Goal: Task Accomplishment & Management: Complete application form

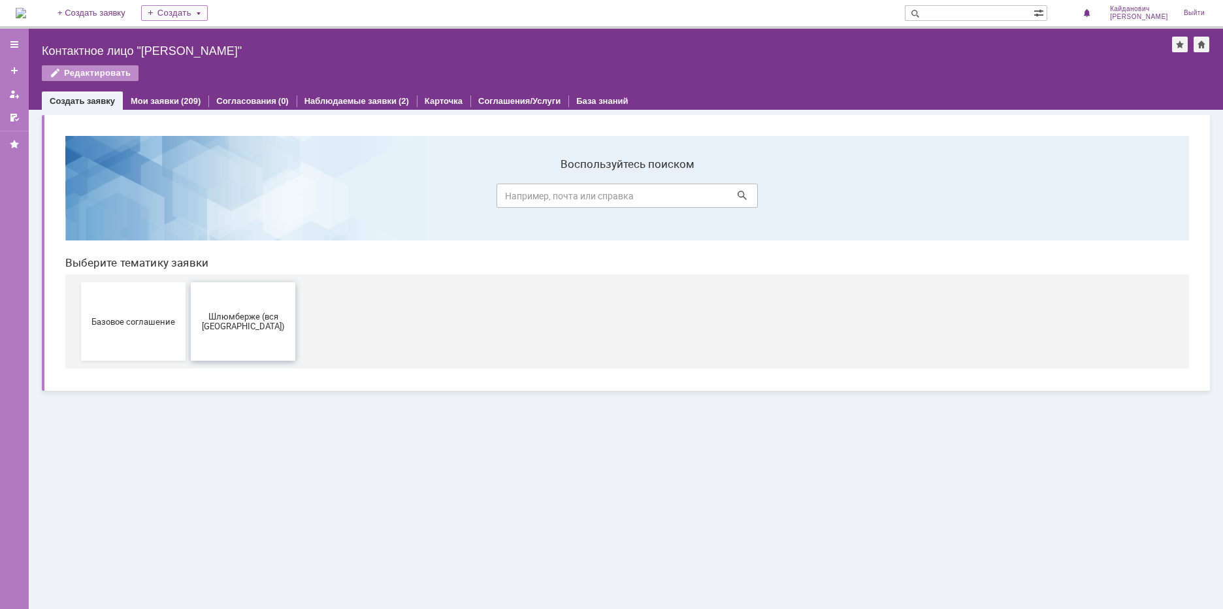
click at [240, 330] on span "Шлюмберже (вся [GEOGRAPHIC_DATA])" at bounding box center [243, 322] width 97 height 20
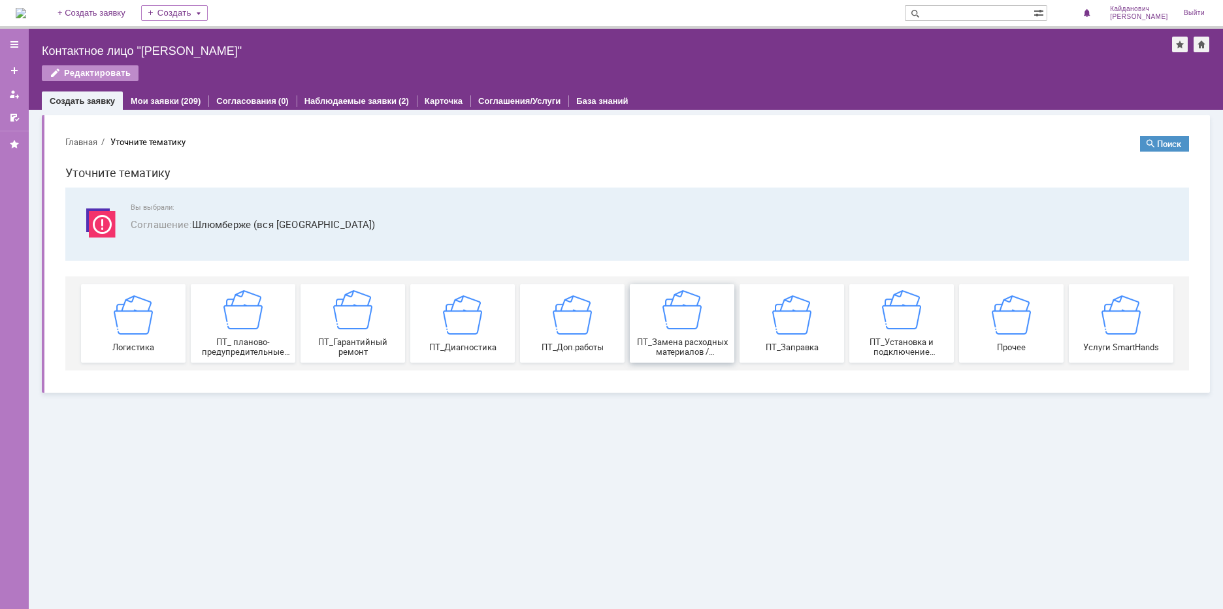
click at [649, 319] on div "ПТ_Замена расходных материалов / ресурсных деталей" at bounding box center [682, 323] width 97 height 67
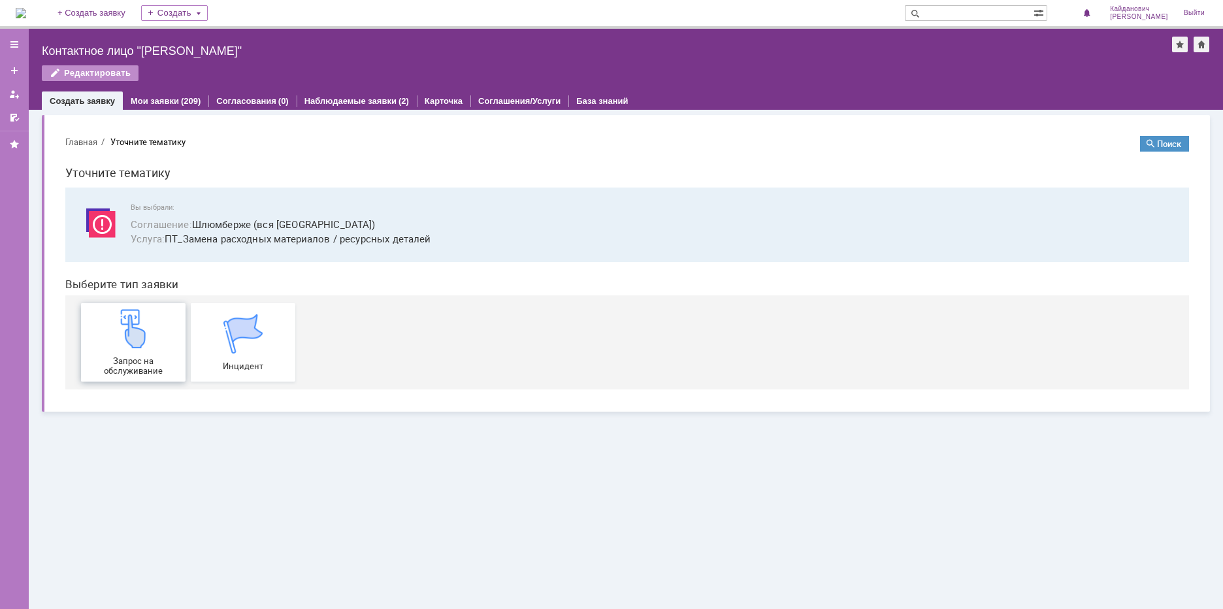
click at [148, 338] on img at bounding box center [133, 328] width 39 height 39
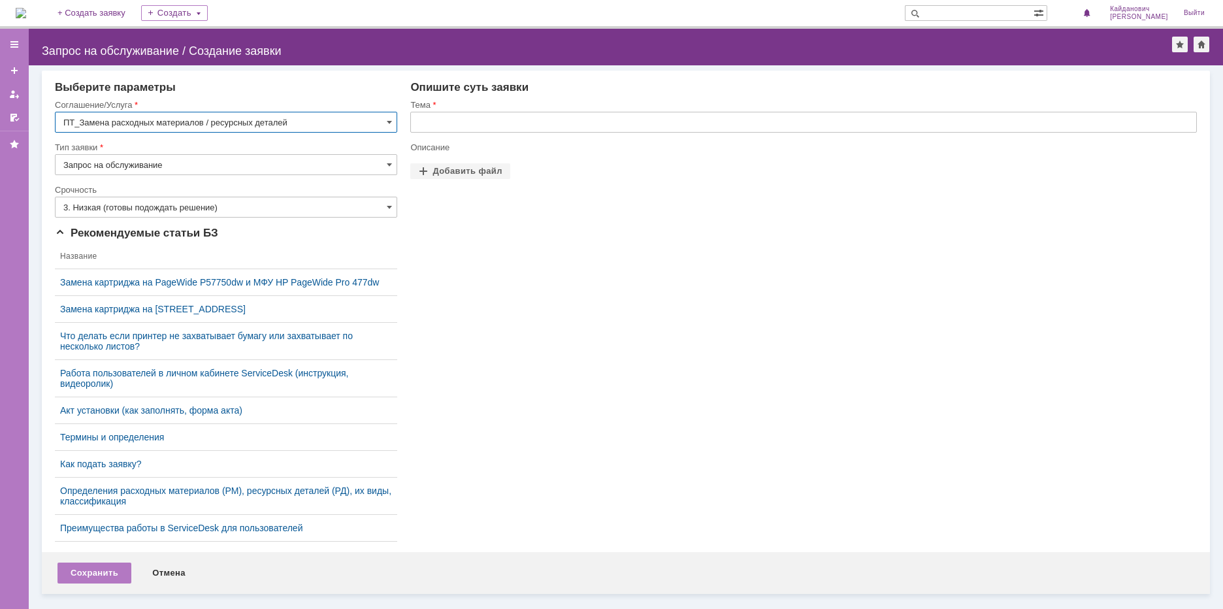
click at [475, 119] on input "text" at bounding box center [803, 122] width 786 height 21
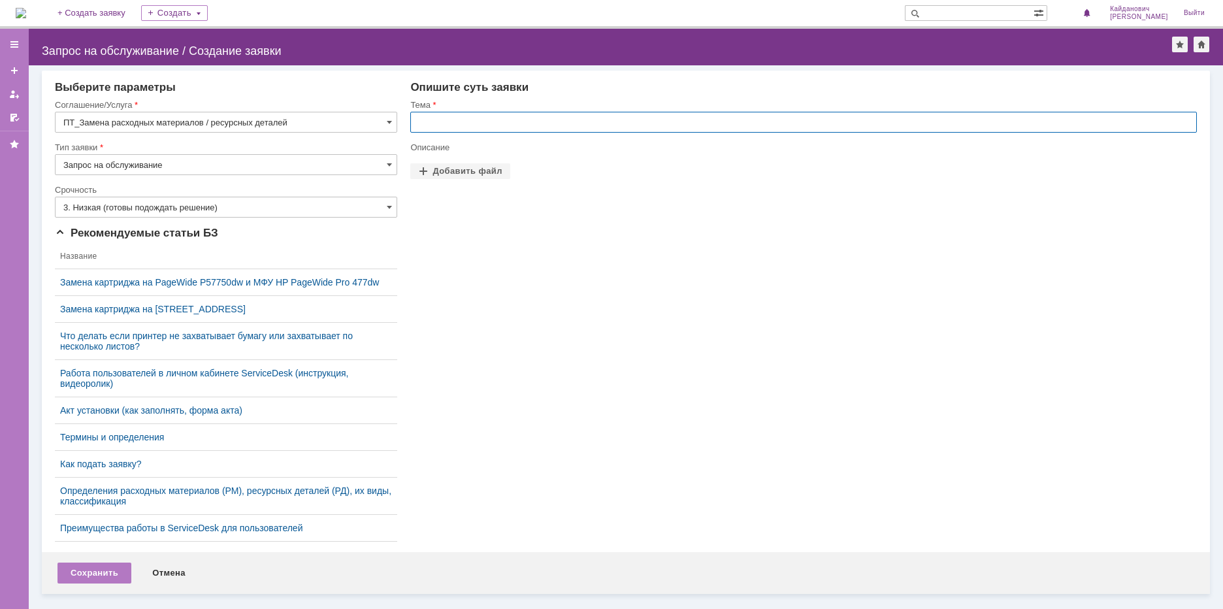
type input "P"
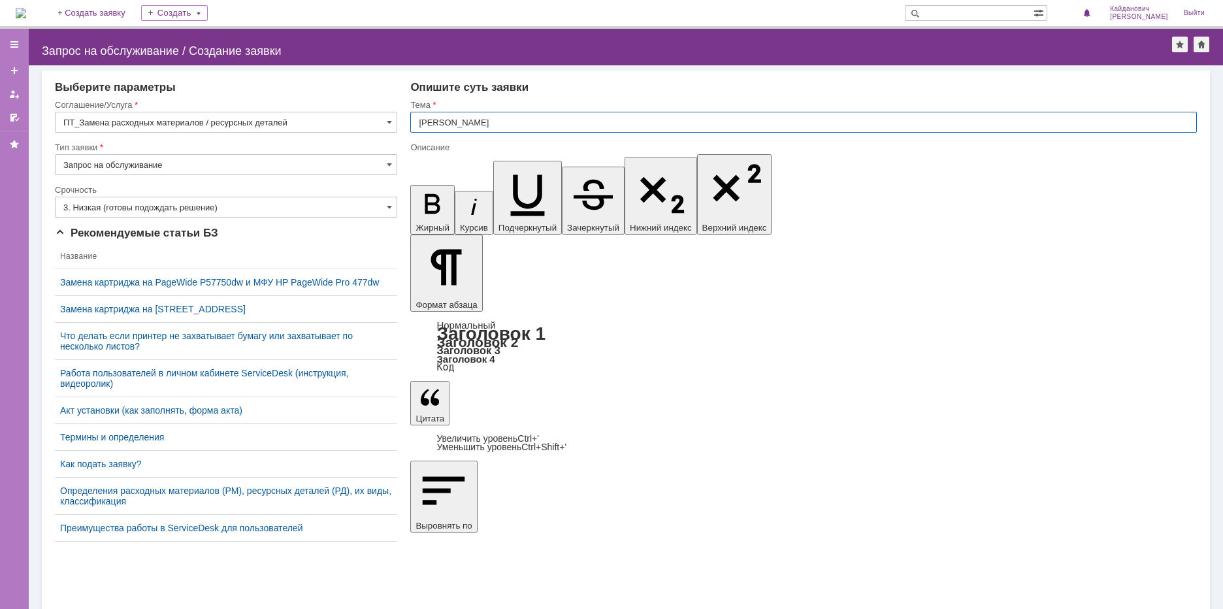
type input "[PERSON_NAME]"
drag, startPoint x: 550, startPoint y: 4501, endPoint x: 421, endPoint y: 4502, distance: 129.3
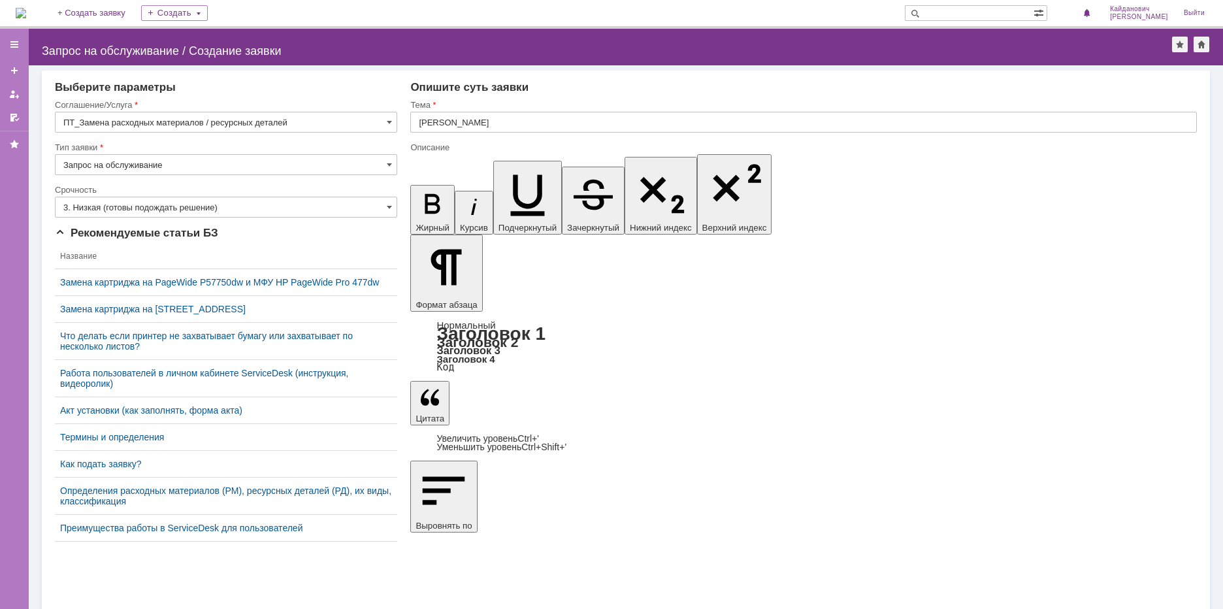
drag, startPoint x: 544, startPoint y: 4502, endPoint x: 417, endPoint y: 4499, distance: 127.4
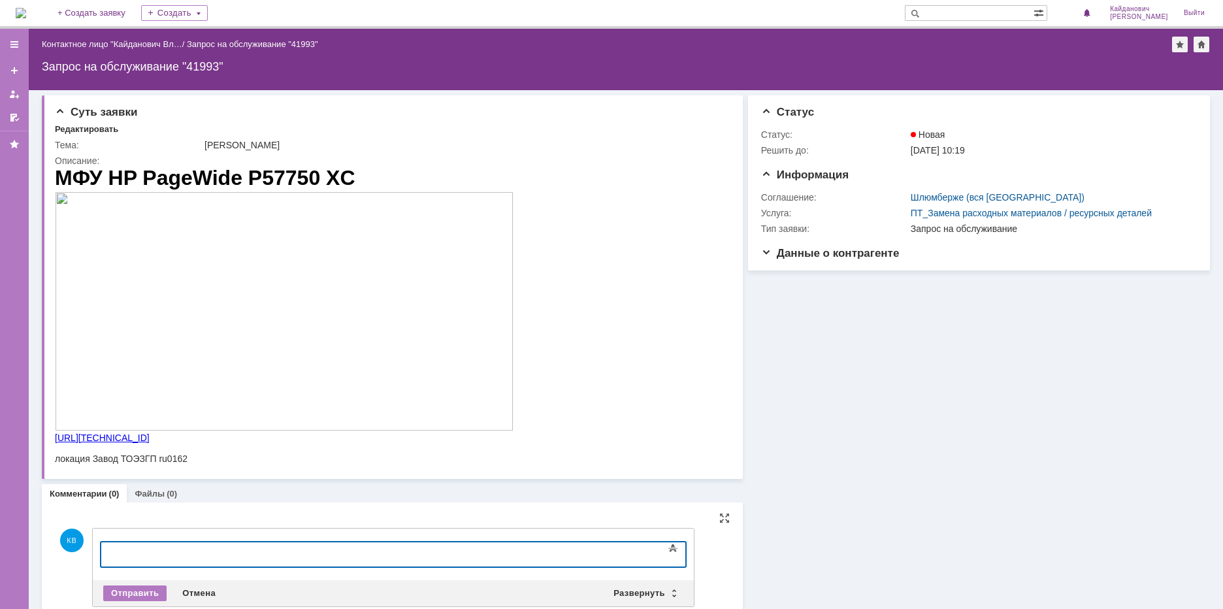
click at [187, 551] on div at bounding box center [207, 552] width 186 height 10
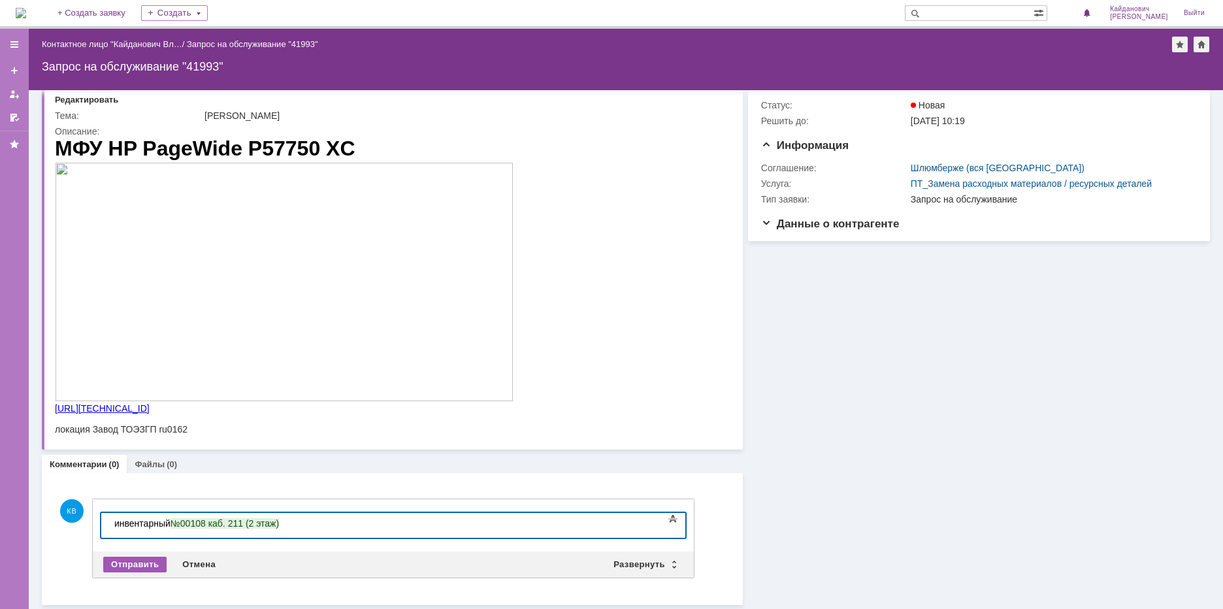
click at [135, 560] on div "Отправить" at bounding box center [134, 565] width 63 height 16
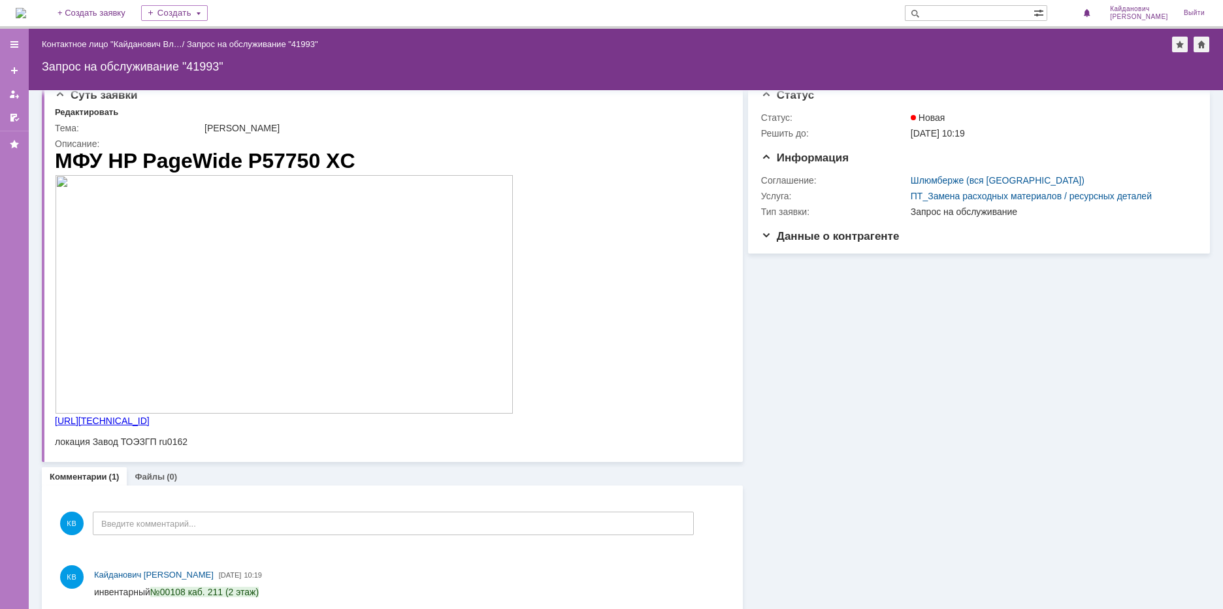
scroll to position [0, 0]
